Goal: Task Accomplishment & Management: Manage account settings

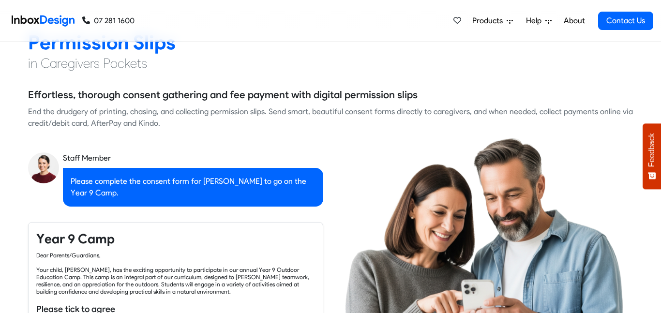
checkbox input "true"
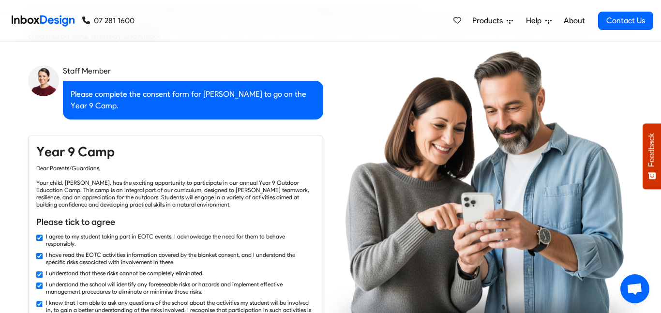
checkbox input "true"
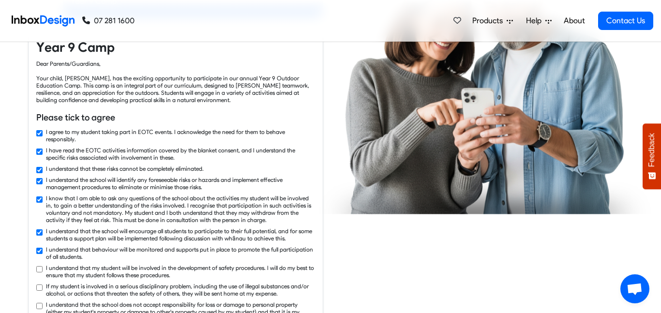
checkbox input "true"
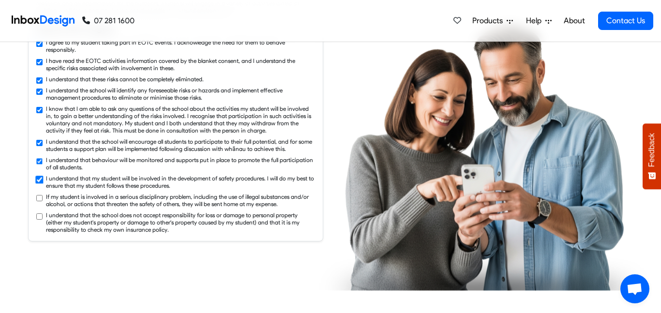
checkbox input "true"
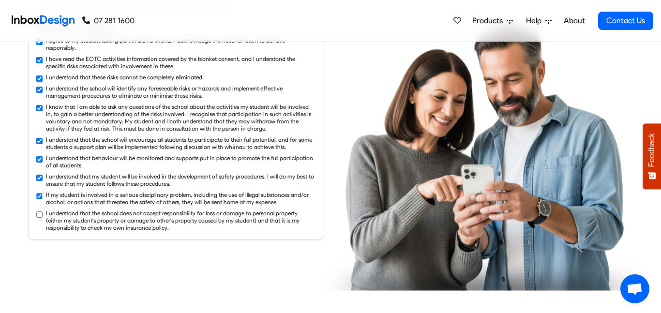
checkbox input "true"
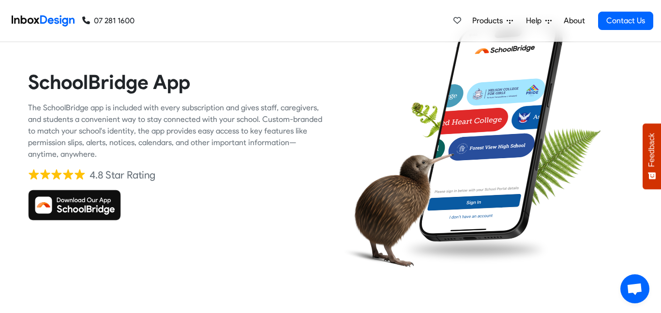
scroll to position [1430, 0]
